Goal: Information Seeking & Learning: Find contact information

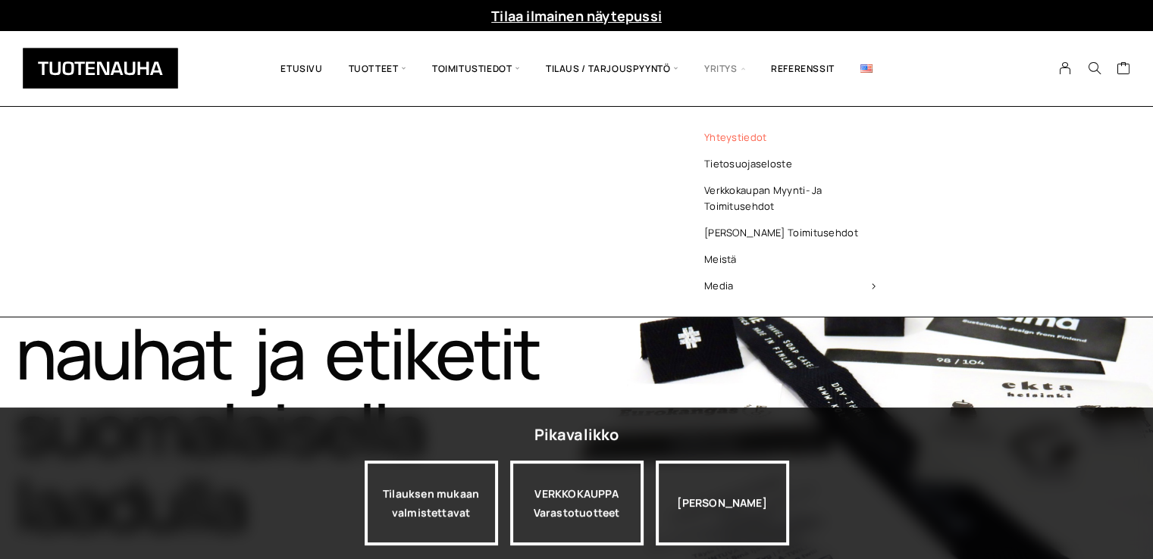
click at [732, 134] on link "Yhteystiedot" at bounding box center [790, 137] width 220 height 27
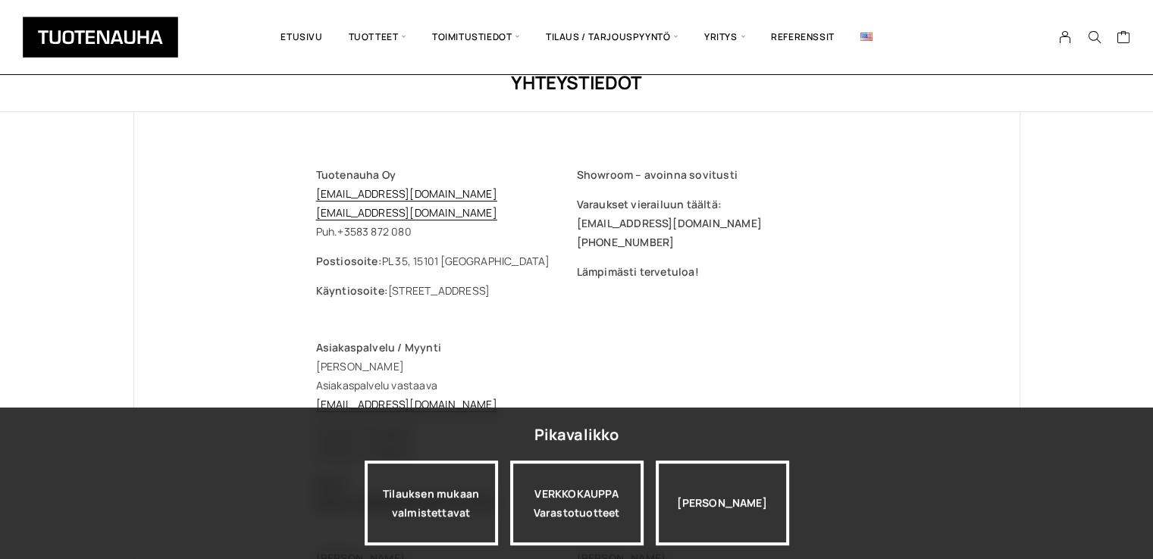
scroll to position [152, 0]
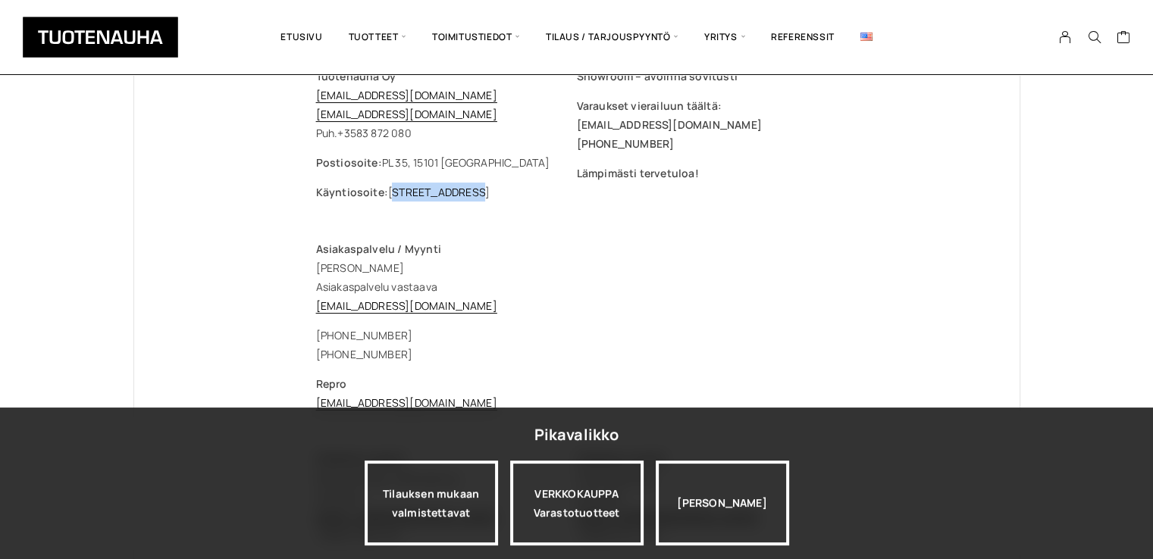
drag, startPoint x: 388, startPoint y: 188, endPoint x: 459, endPoint y: 185, distance: 70.6
click at [459, 185] on p "Käyntiosoite: Askonkatu 13 A, 15100 LAHTI" at bounding box center [446, 192] width 261 height 19
copy p "Askonkatu 13 A"
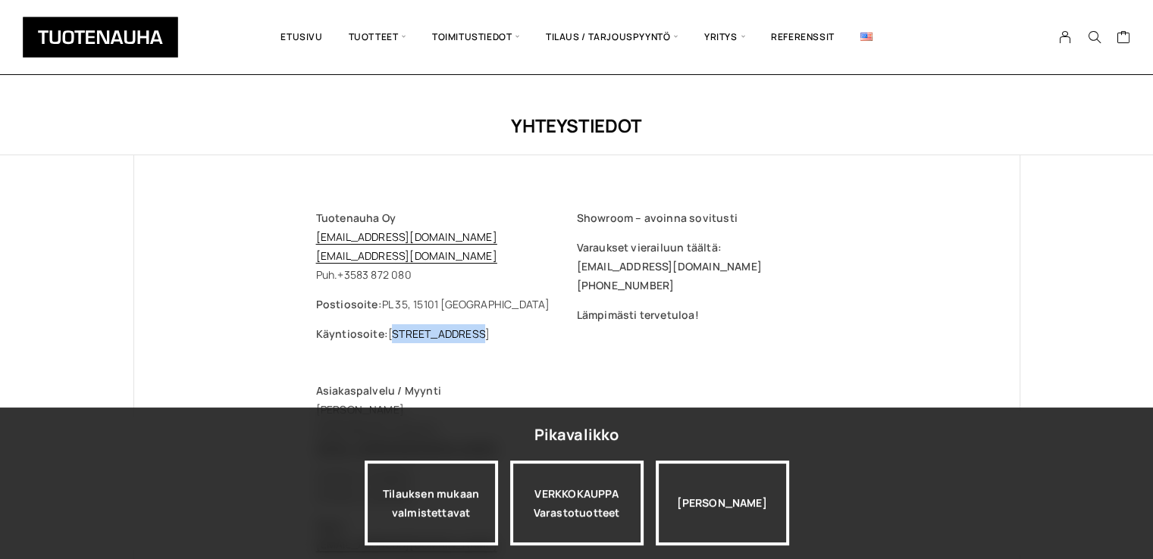
scroll to position [0, 0]
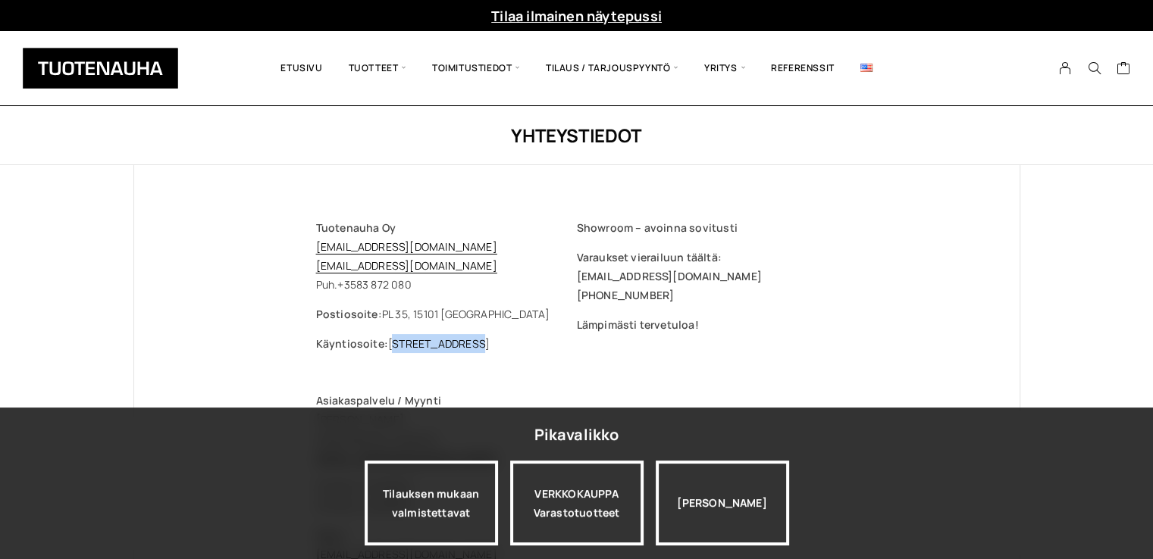
click at [867, 69] on img at bounding box center [866, 68] width 12 height 8
click at [866, 70] on img at bounding box center [866, 68] width 12 height 8
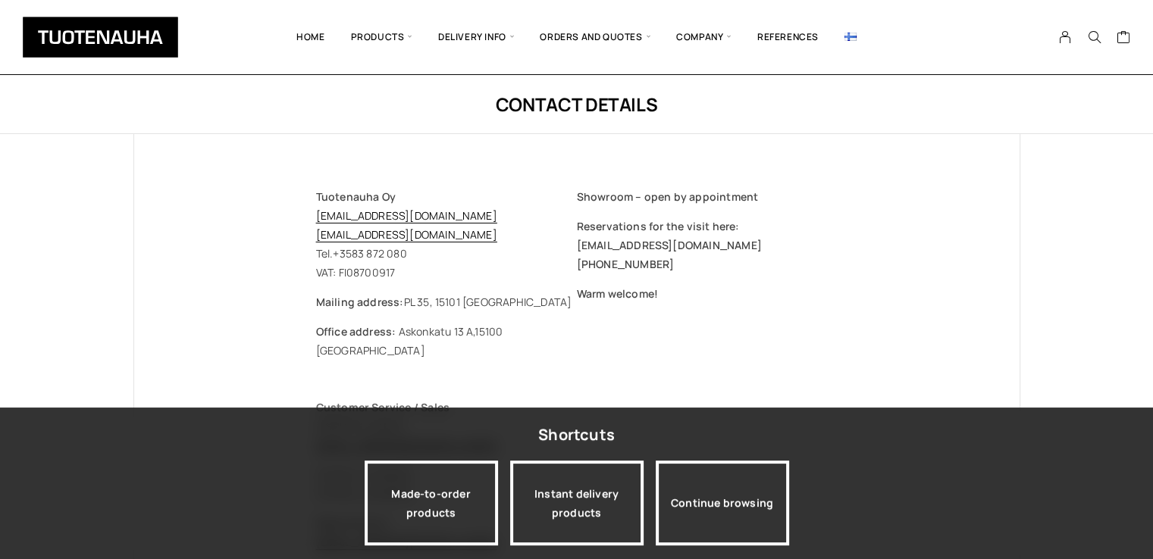
click at [847, 37] on img at bounding box center [850, 37] width 12 height 8
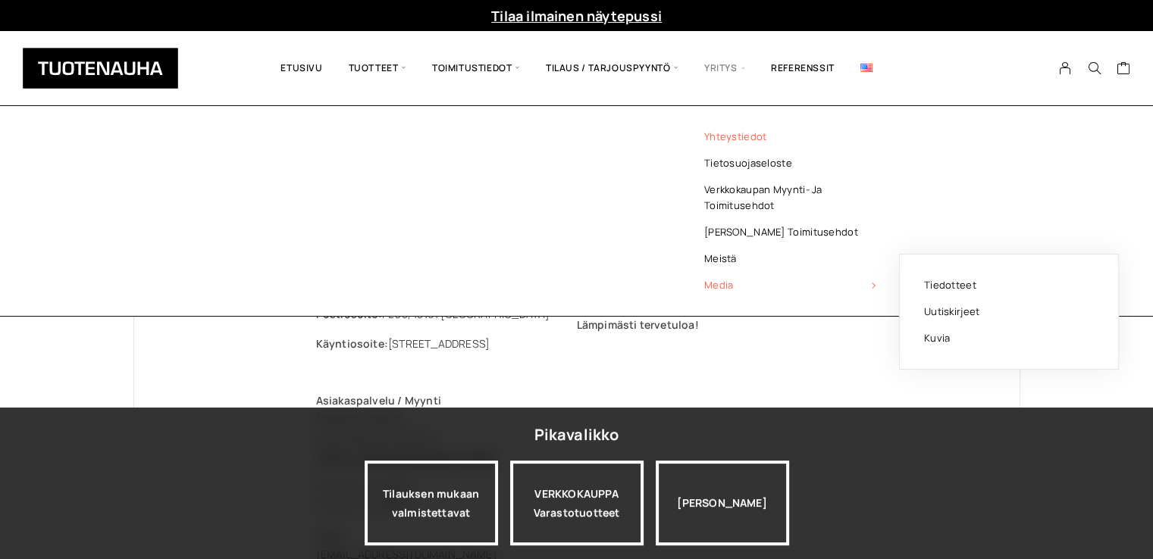
click at [728, 286] on span "Media" at bounding box center [790, 285] width 220 height 27
click at [937, 286] on link "Tiedotteet" at bounding box center [1010, 285] width 220 height 27
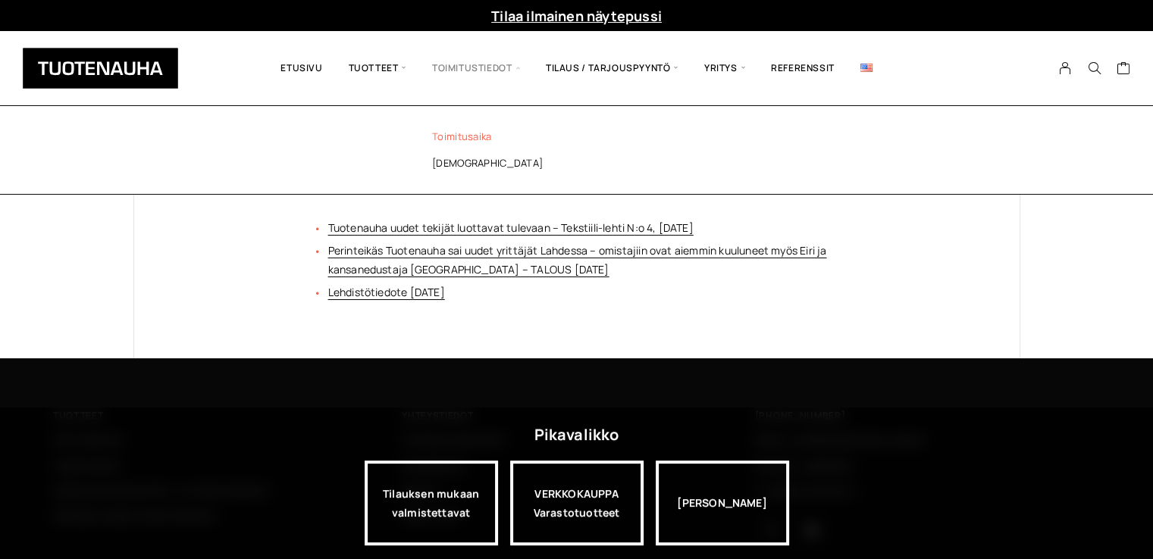
click at [467, 139] on link "Toimitusaika" at bounding box center [518, 137] width 220 height 27
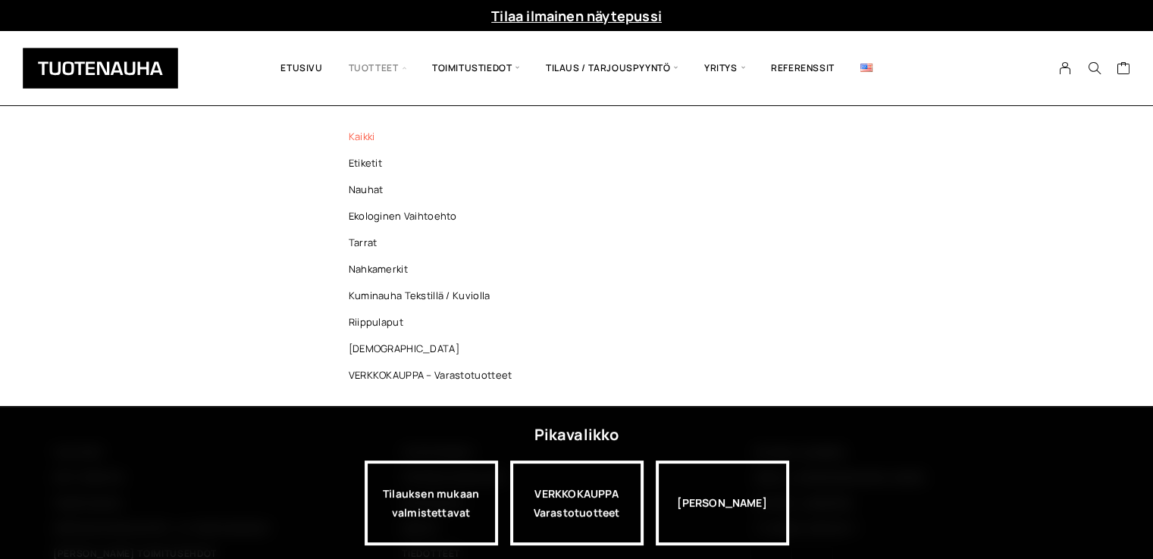
click at [365, 133] on link "Kaikki" at bounding box center [434, 137] width 220 height 27
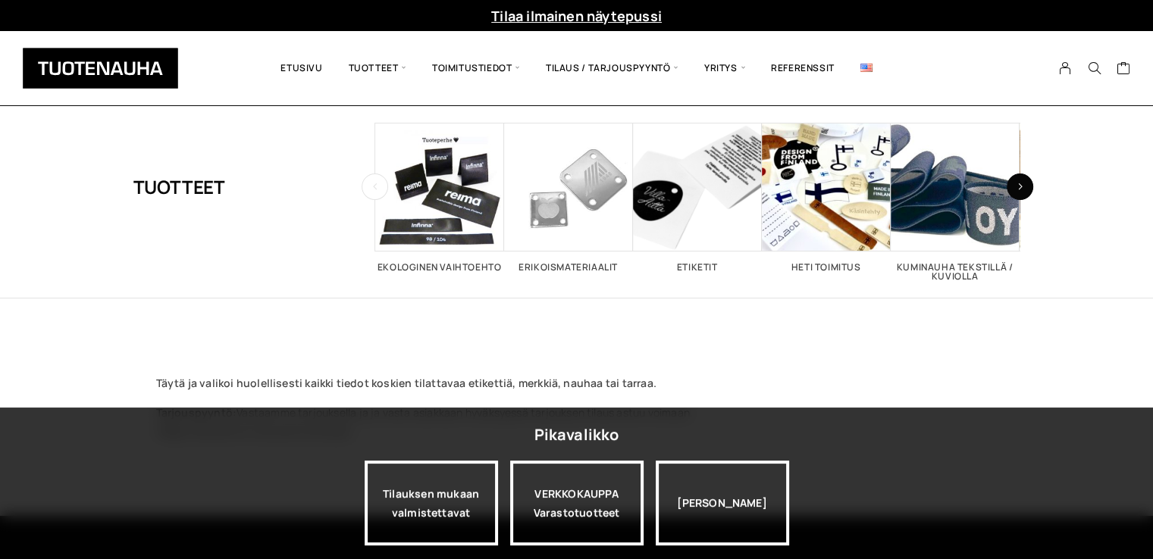
click at [1014, 188] on button "button" at bounding box center [1020, 187] width 27 height 27
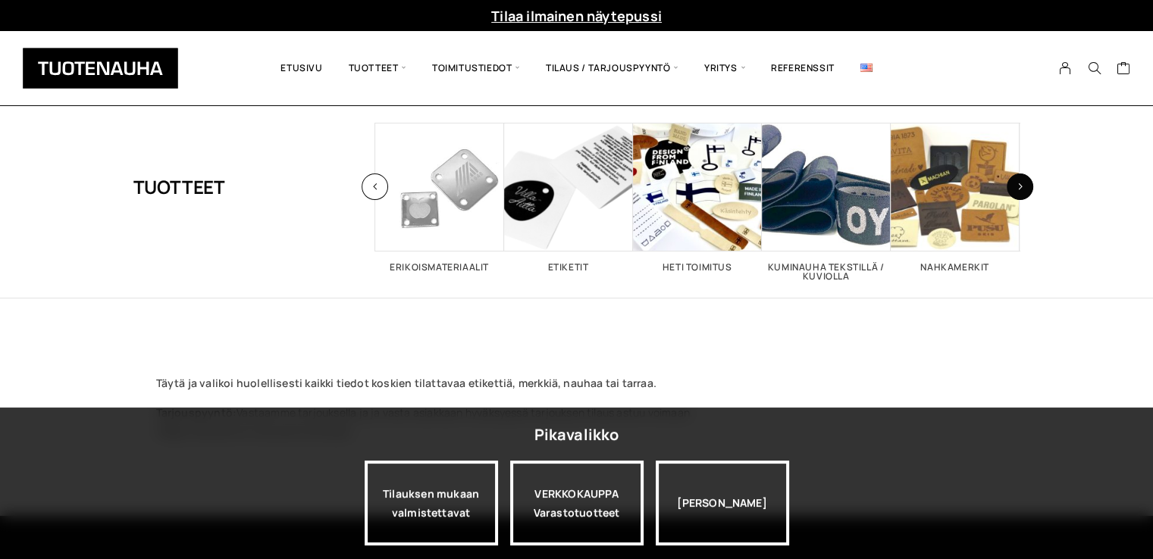
click at [1012, 184] on button "button" at bounding box center [1020, 187] width 27 height 27
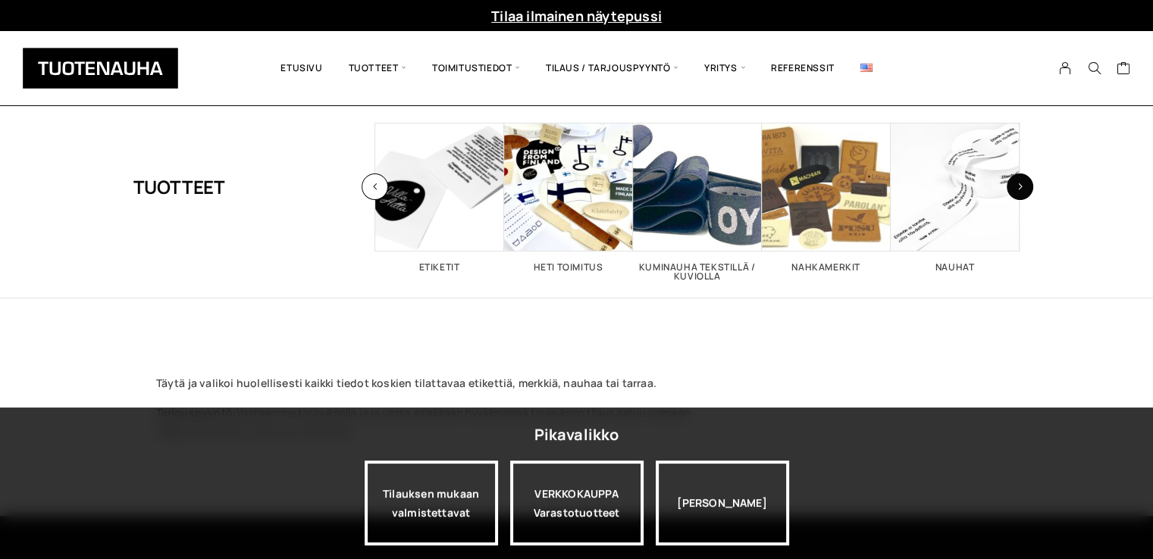
click at [1012, 184] on button "button" at bounding box center [1020, 187] width 27 height 27
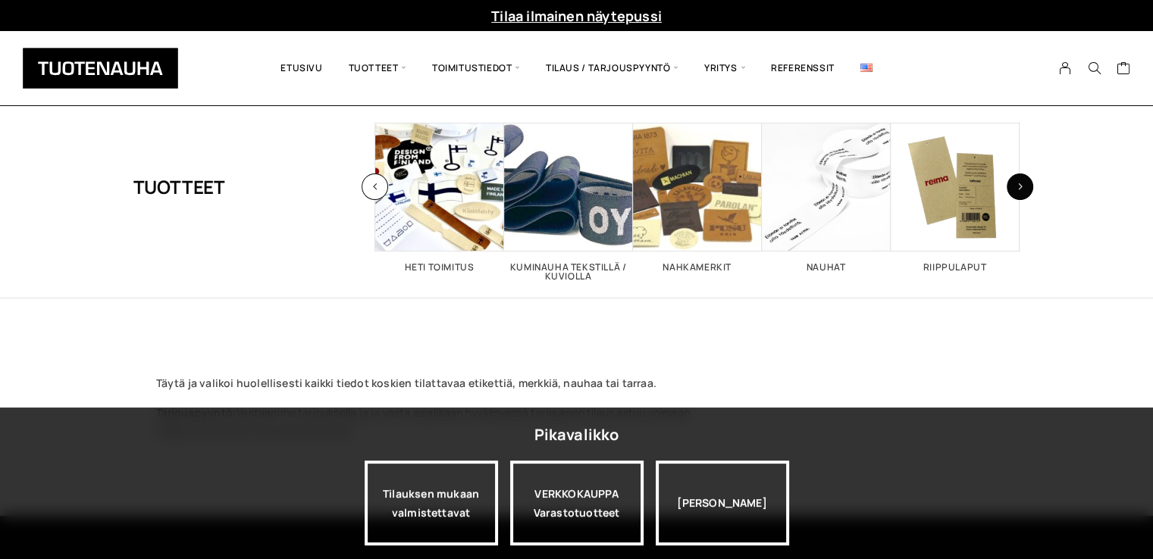
click at [1012, 184] on button "button" at bounding box center [1020, 187] width 27 height 27
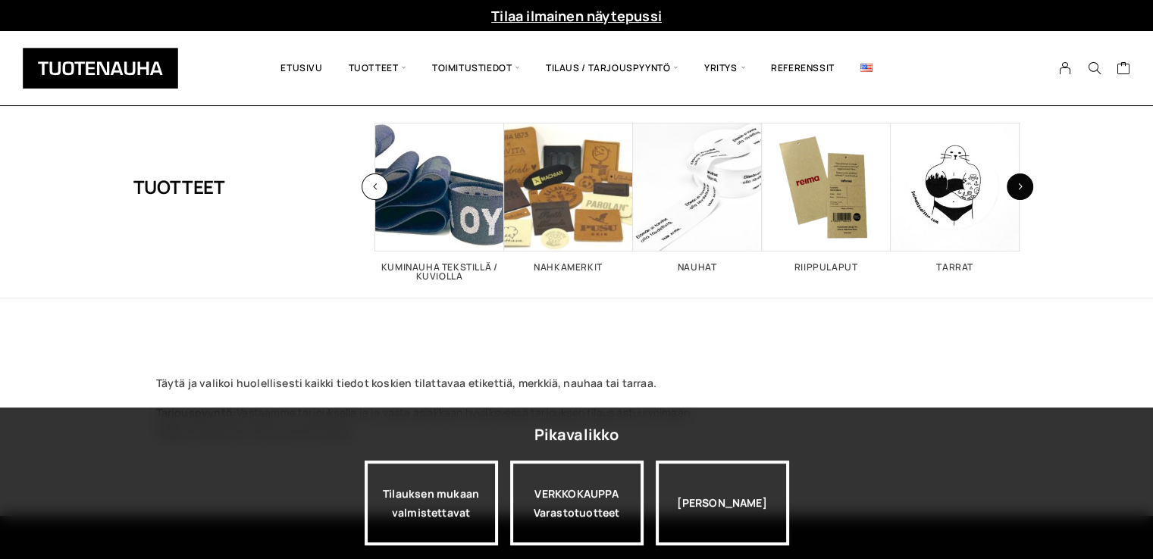
click at [1012, 184] on button "button" at bounding box center [1020, 187] width 27 height 27
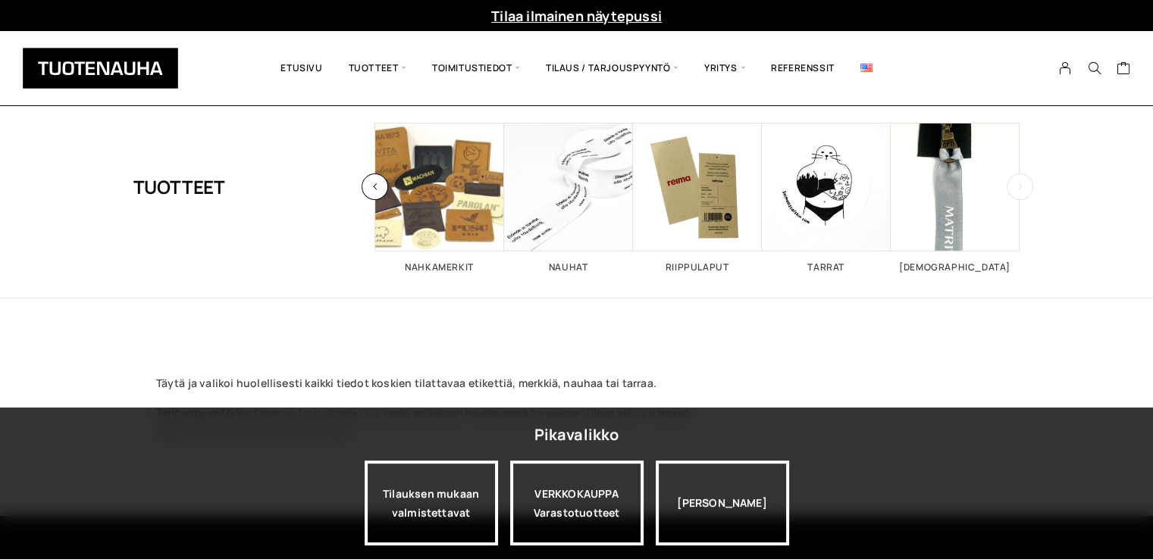
click at [1012, 184] on button "button" at bounding box center [1020, 187] width 27 height 27
click at [308, 70] on link "Etusivu" at bounding box center [301, 68] width 67 height 52
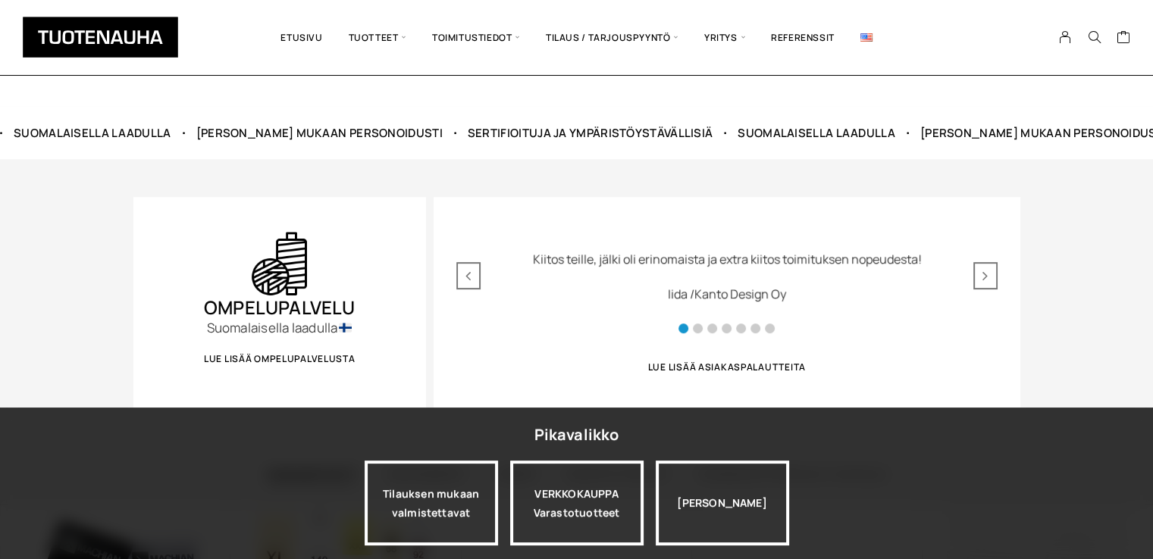
scroll to position [682, 0]
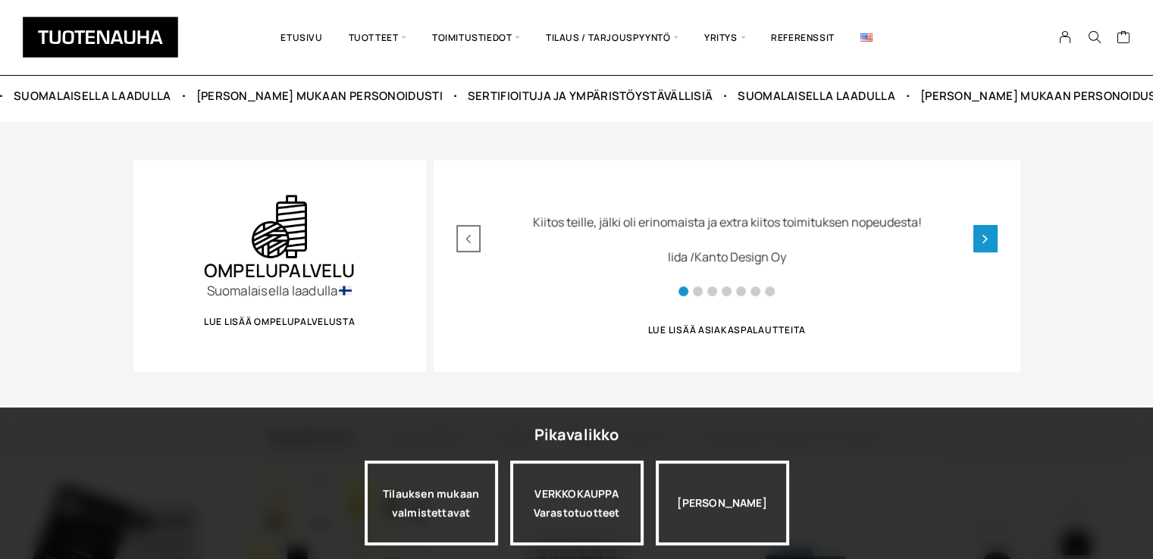
click at [979, 239] on div "Next slide" at bounding box center [985, 238] width 24 height 27
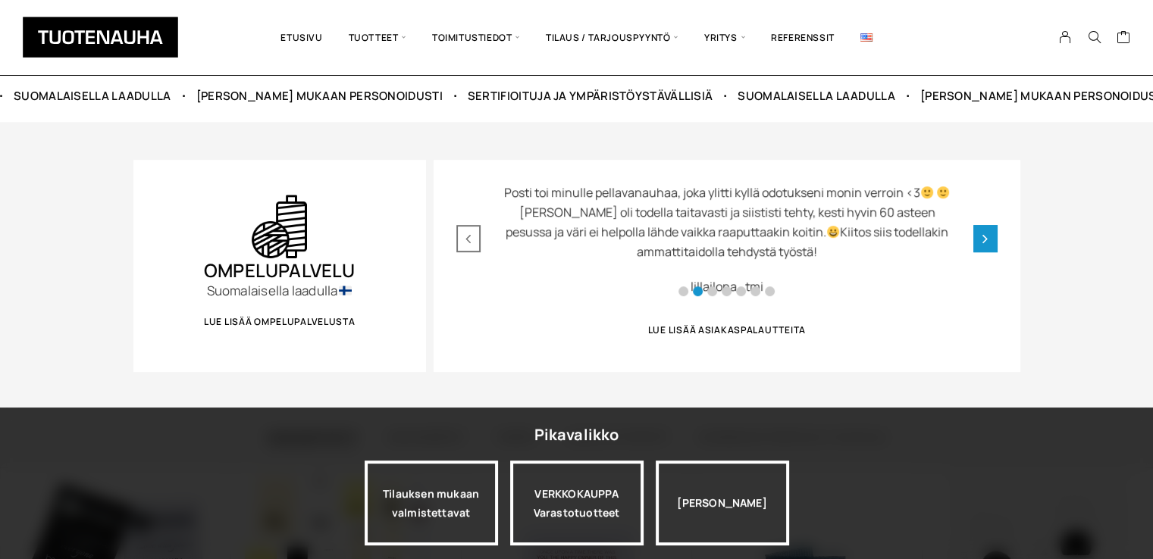
click at [979, 239] on div "Next slide" at bounding box center [985, 238] width 24 height 27
